Goal: Task Accomplishment & Management: Manage account settings

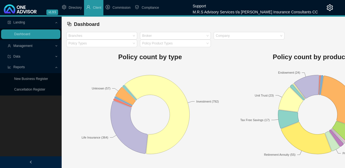
click at [44, 46] on span "Management" at bounding box center [31, 46] width 47 height 10
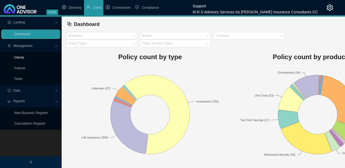
click at [23, 58] on link "Clients" at bounding box center [19, 58] width 10 height 4
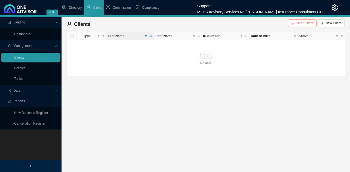
click at [301, 22] on span "Clear Filters" at bounding box center [304, 22] width 18 height 5
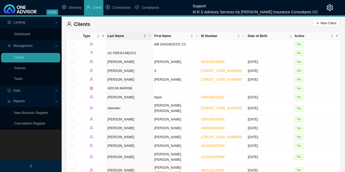
click at [327, 7] on div at bounding box center [325, 7] width 15 height 15
click at [329, 8] on icon "setting" at bounding box center [330, 7] width 6 height 7
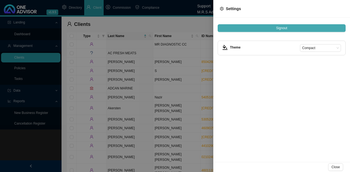
click at [291, 28] on button "Signout" at bounding box center [281, 28] width 128 height 8
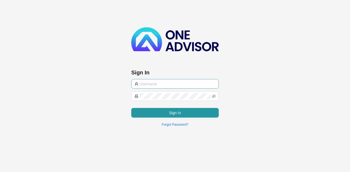
click at [177, 84] on input "text" at bounding box center [177, 84] width 76 height 6
type input "[PERSON_NAME][EMAIL_ADDRESS][DOMAIN_NAME]"
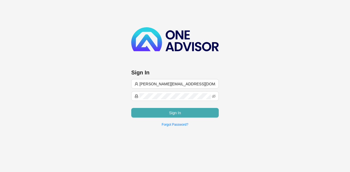
click at [166, 113] on button "Sign In" at bounding box center [174, 113] width 87 height 10
